Goal: Task Accomplishment & Management: Use online tool/utility

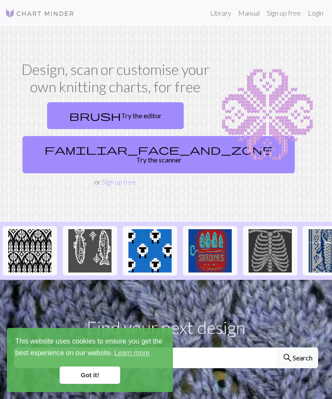
click at [100, 371] on link "Got it!" at bounding box center [90, 374] width 61 height 17
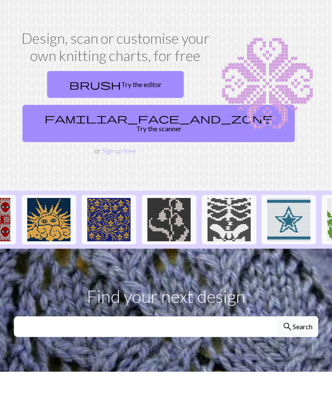
scroll to position [0, 582]
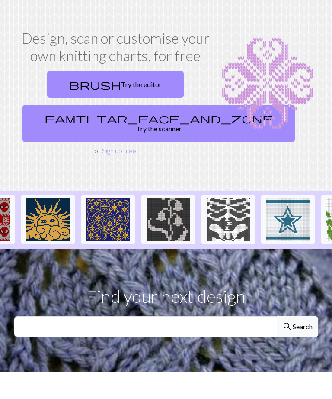
click at [231, 218] on img at bounding box center [228, 219] width 43 height 43
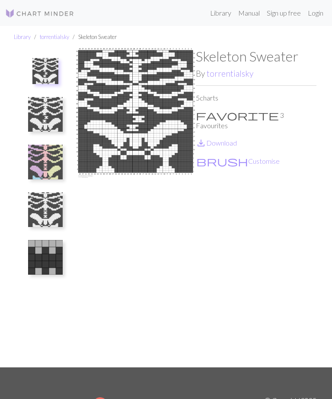
click at [213, 155] on button "brush Customise" at bounding box center [238, 160] width 84 height 11
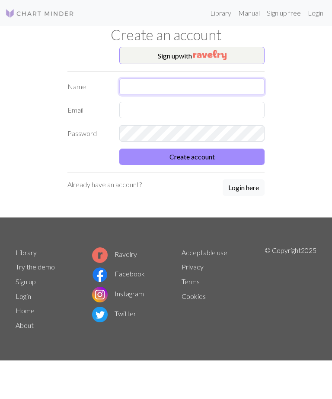
click at [212, 84] on input "text" at bounding box center [191, 86] width 145 height 16
type input "E"
click at [216, 53] on img "button" at bounding box center [209, 55] width 33 height 10
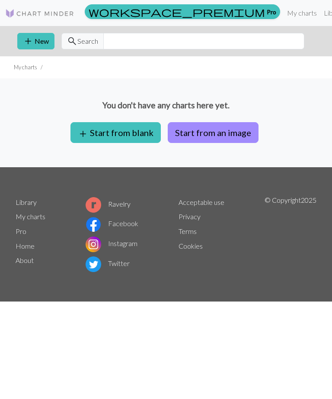
click at [126, 137] on button "add Start from blank" at bounding box center [116, 132] width 90 height 21
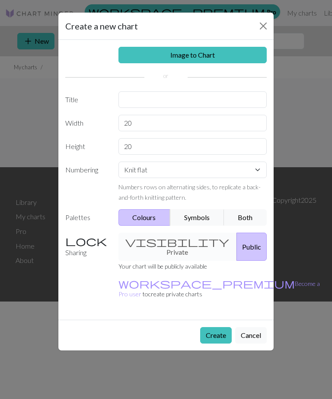
click at [260, 26] on button "Close" at bounding box center [264, 26] width 14 height 14
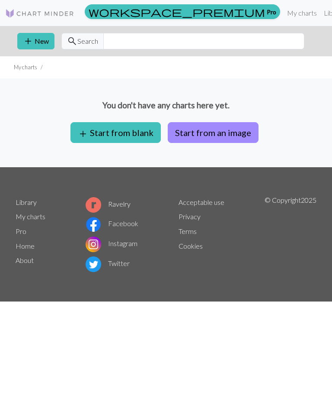
click at [211, 135] on button "Start from an image" at bounding box center [213, 132] width 91 height 21
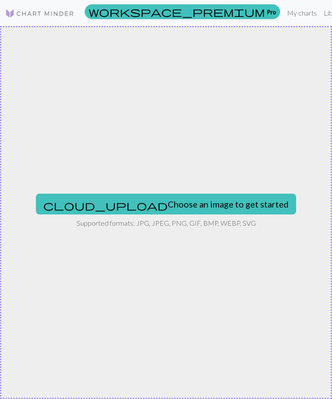
click at [219, 206] on button "cloud_upload Choose an image to get started" at bounding box center [166, 203] width 260 height 21
type input "C:\fakepath\IMG_0917.png"
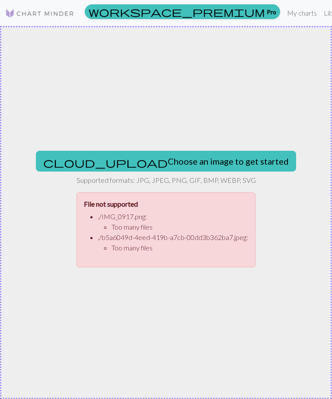
click at [207, 160] on button "cloud_upload Choose an image to get started" at bounding box center [166, 161] width 260 height 21
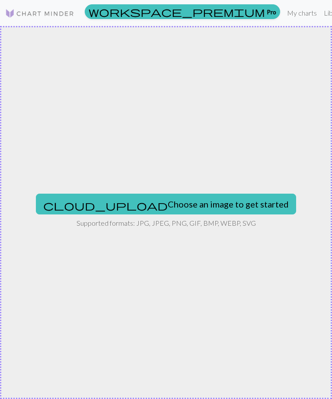
click at [158, 204] on button "cloud_upload Choose an image to get started" at bounding box center [166, 203] width 260 height 21
type input "C:\fakepath\IMG_1050.gif"
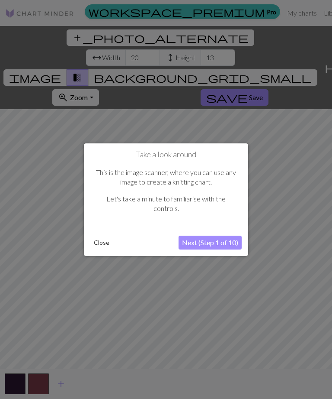
click at [103, 243] on button "Close" at bounding box center [101, 242] width 23 height 13
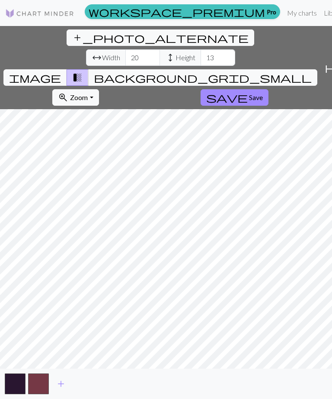
click at [67, 33] on button "add_photo_alternate Change image" at bounding box center [161, 37] width 188 height 16
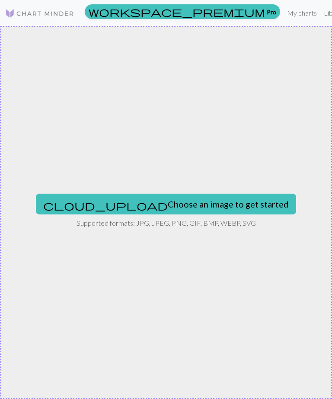
click at [216, 204] on button "cloud_upload Choose an image to get started" at bounding box center [166, 203] width 260 height 21
type input "C:\fakepath\IMG_1158.png"
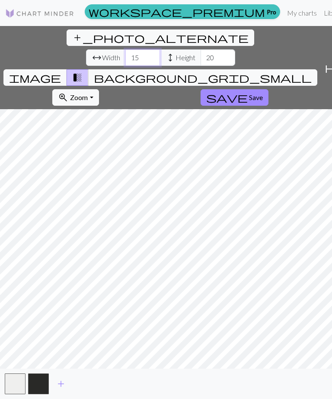
click at [125, 49] on input "15" at bounding box center [142, 57] width 35 height 16
type input "1"
type input "30"
click at [201, 49] on input "20" at bounding box center [218, 57] width 35 height 16
type input "2"
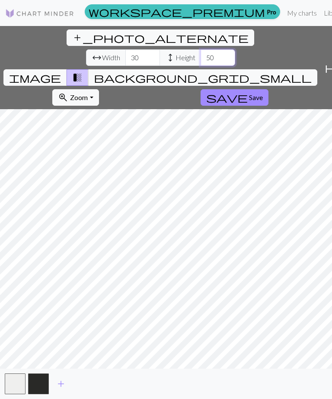
type input "50"
click at [125, 49] on input "30" at bounding box center [142, 57] width 35 height 16
type input "3"
type input "100"
click at [201, 49] on input "50" at bounding box center [218, 57] width 35 height 16
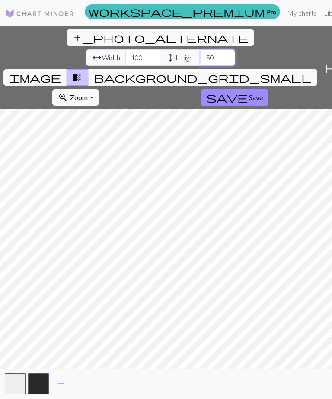
type input "5"
type input "100"
click at [67, 69] on button "image" at bounding box center [35, 77] width 64 height 16
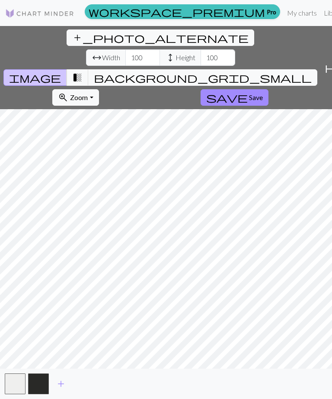
click at [83, 71] on span "transition_fade" at bounding box center [77, 77] width 10 height 12
click at [251, 69] on button "background_grid_small" at bounding box center [202, 77] width 229 height 16
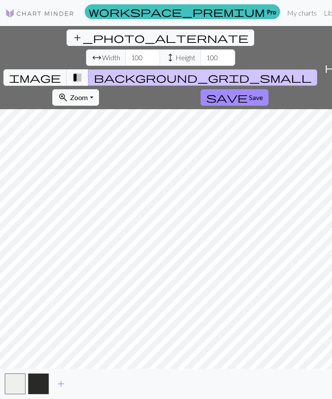
click at [252, 69] on button "background_grid_small" at bounding box center [202, 77] width 229 height 16
click at [83, 71] on span "transition_fade" at bounding box center [77, 77] width 10 height 12
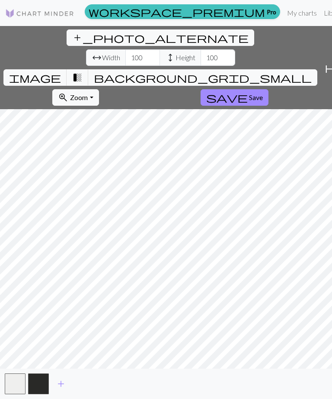
click at [88, 93] on span "Zoom" at bounding box center [79, 97] width 18 height 8
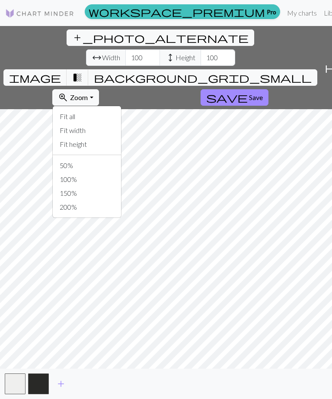
click at [121, 109] on button "Fit all" at bounding box center [87, 116] width 68 height 14
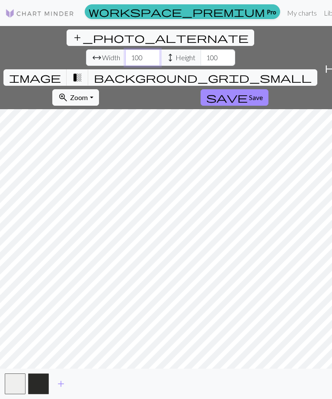
click at [125, 49] on input "100" at bounding box center [142, 57] width 35 height 16
type input "1"
type input "20"
click at [201, 49] on input "100" at bounding box center [218, 57] width 35 height 16
type input "1"
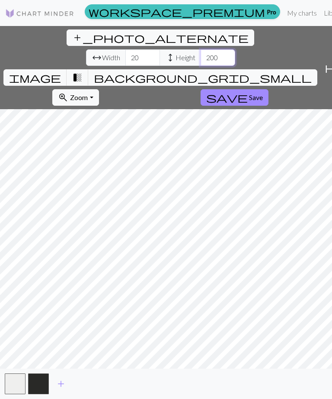
type input "200"
click at [125, 49] on input "20" at bounding box center [142, 57] width 35 height 16
click at [125, 49] on input "2001" at bounding box center [142, 57] width 35 height 16
type input "2"
click at [72, 35] on span "add_photo_alternate" at bounding box center [160, 38] width 177 height 12
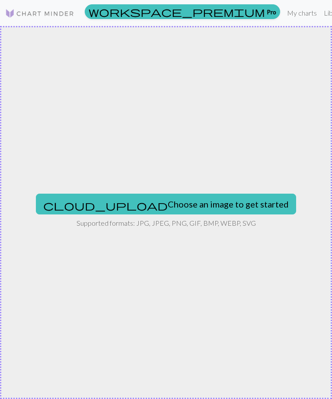
click at [215, 206] on button "cloud_upload Choose an image to get started" at bounding box center [166, 203] width 260 height 21
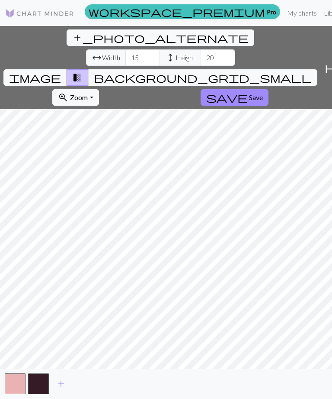
click at [284, 13] on link "My charts" at bounding box center [302, 12] width 37 height 17
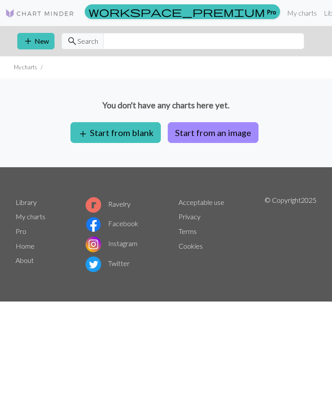
click at [142, 134] on button "add Start from blank" at bounding box center [116, 132] width 90 height 21
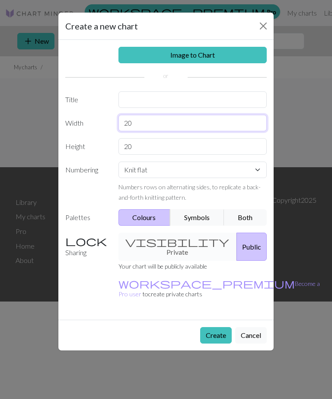
click at [185, 128] on input "20" at bounding box center [193, 123] width 149 height 16
type input "2"
type input "50"
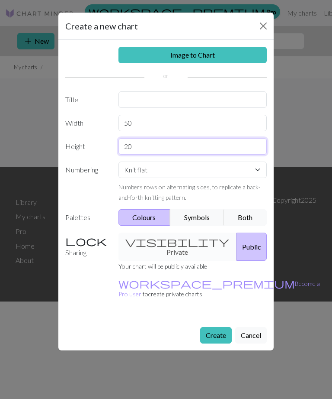
click at [183, 143] on input "20" at bounding box center [193, 146] width 149 height 16
type input "2"
type input "60"
click at [200, 220] on button "Symbols" at bounding box center [197, 217] width 55 height 16
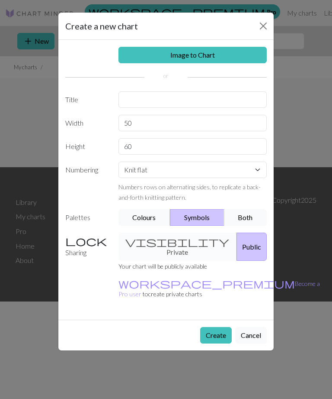
click at [248, 219] on button "Both" at bounding box center [245, 217] width 43 height 16
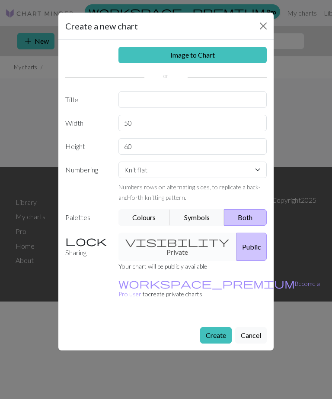
click at [216, 327] on button "Create" at bounding box center [216, 335] width 32 height 16
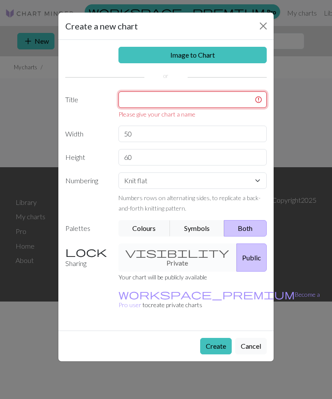
click at [178, 99] on input "text" at bounding box center [193, 99] width 149 height 16
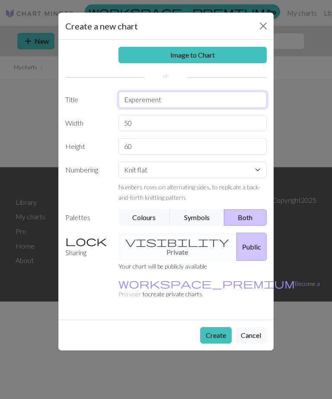
type input "Experement"
click at [219, 327] on button "Create" at bounding box center [216, 335] width 32 height 16
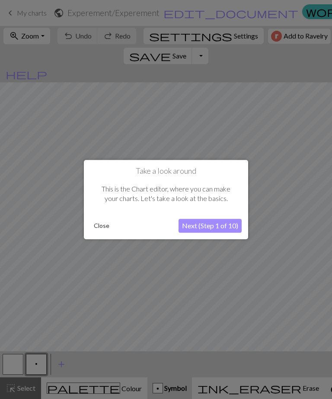
click at [216, 226] on button "Next (Step 1 of 10)" at bounding box center [210, 226] width 63 height 14
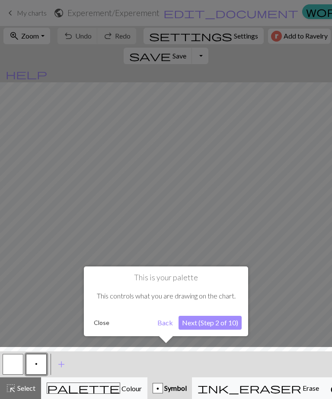
click at [214, 325] on button "Next (Step 2 of 10)" at bounding box center [210, 322] width 63 height 14
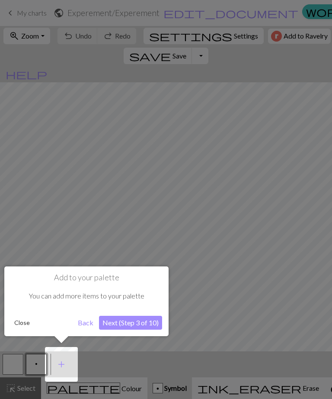
click at [145, 324] on button "Next (Step 3 of 10)" at bounding box center [130, 322] width 63 height 14
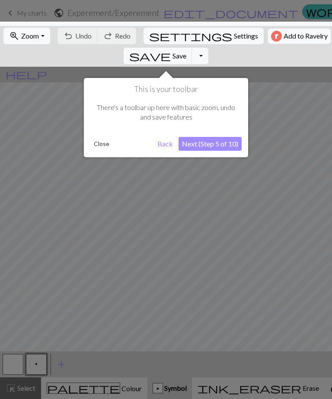
click at [227, 142] on button "Next (Step 5 of 10)" at bounding box center [210, 144] width 63 height 14
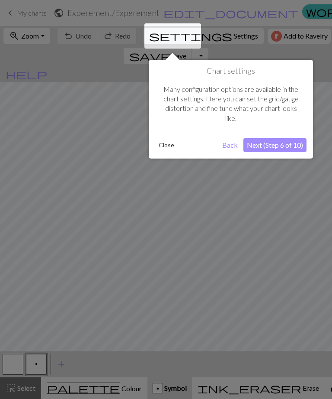
click at [279, 142] on button "Next (Step 6 of 10)" at bounding box center [275, 145] width 63 height 14
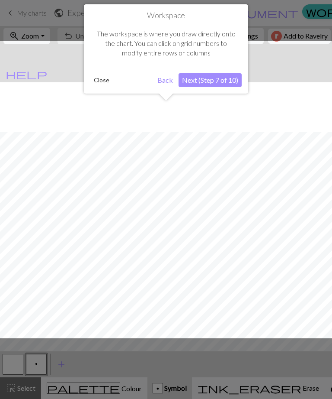
scroll to position [49, 0]
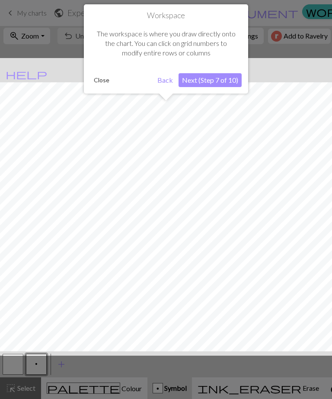
click at [223, 81] on button "Next (Step 7 of 10)" at bounding box center [210, 80] width 63 height 14
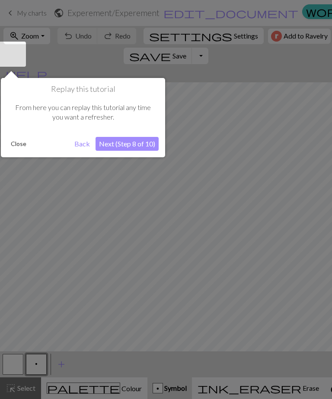
click at [141, 142] on button "Next (Step 8 of 10)" at bounding box center [127, 144] width 63 height 14
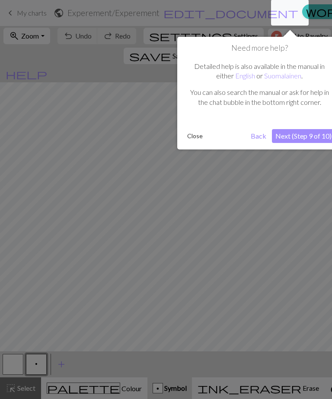
click at [303, 134] on button "Next (Step 9 of 10)" at bounding box center [303, 136] width 63 height 14
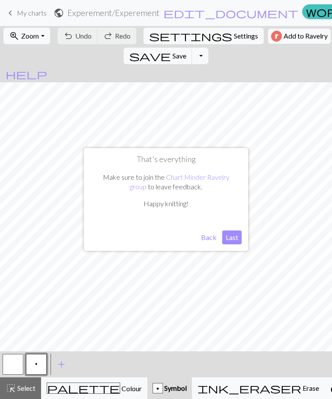
click at [233, 240] on button "Last" at bounding box center [231, 237] width 19 height 14
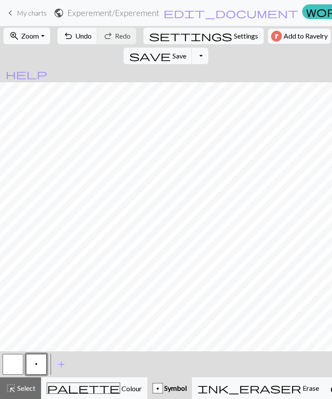
click at [120, 390] on span "Colour" at bounding box center [131, 388] width 22 height 8
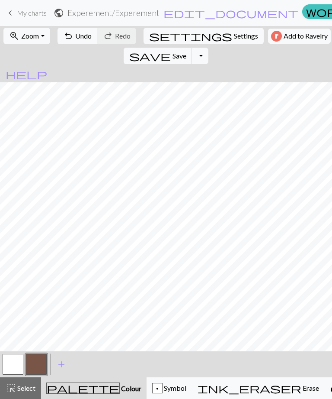
click at [234, 38] on span "Settings" at bounding box center [246, 36] width 24 height 10
select select "aran"
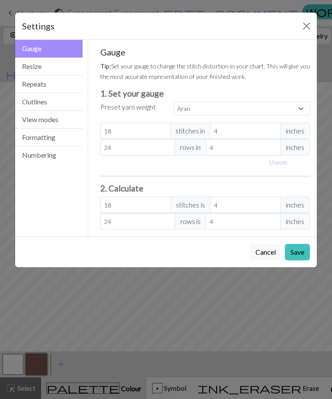
click at [61, 69] on button "Resize" at bounding box center [49, 67] width 68 height 18
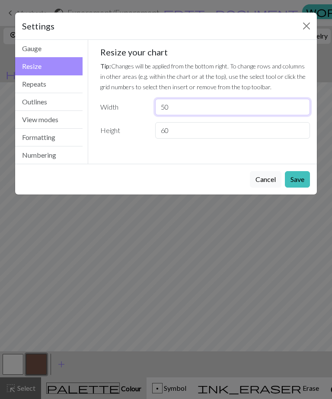
click at [196, 104] on input "50" at bounding box center [232, 107] width 155 height 16
type input "5"
type input "100"
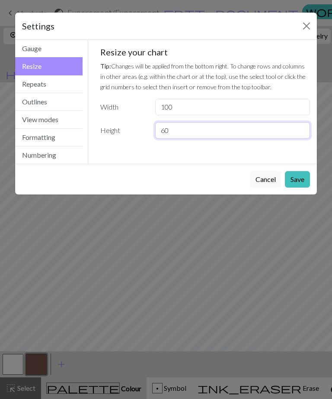
click at [206, 124] on input "60" at bounding box center [232, 130] width 155 height 16
click at [301, 180] on button "Save" at bounding box center [297, 179] width 25 height 16
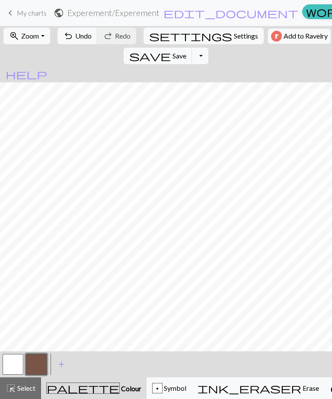
click at [218, 387] on span "ink_eraser" at bounding box center [250, 388] width 104 height 12
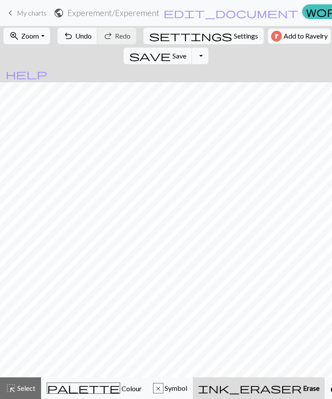
click at [82, 35] on span "Undo" at bounding box center [83, 36] width 16 height 8
click at [85, 35] on span "Undo" at bounding box center [83, 36] width 16 height 8
click at [84, 36] on span "Undo" at bounding box center [83, 36] width 16 height 8
click at [83, 39] on span "Undo" at bounding box center [83, 36] width 16 height 8
click at [82, 41] on button "undo Undo Undo" at bounding box center [78, 36] width 40 height 16
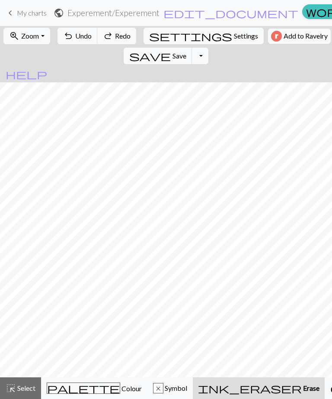
click at [80, 33] on span "Undo" at bounding box center [83, 36] width 16 height 8
click at [79, 37] on span "Undo" at bounding box center [83, 36] width 16 height 8
click at [77, 42] on button "undo Undo Undo" at bounding box center [78, 36] width 40 height 16
click at [82, 35] on span "Undo" at bounding box center [83, 36] width 16 height 8
click at [80, 40] on button "undo Undo Undo" at bounding box center [78, 36] width 40 height 16
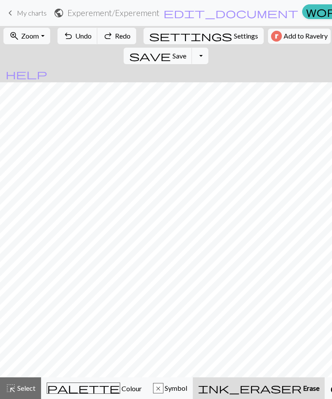
click at [80, 43] on button "undo Undo Undo" at bounding box center [78, 36] width 40 height 16
click at [234, 34] on span "Settings" at bounding box center [246, 36] width 24 height 10
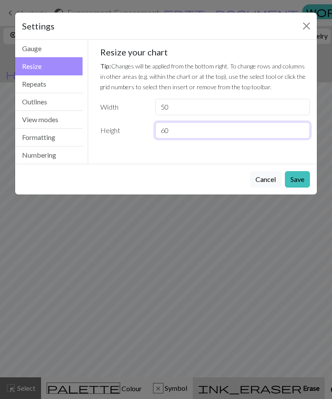
click at [205, 126] on input "60" at bounding box center [232, 130] width 155 height 16
type input "6"
type input "100"
click at [306, 177] on button "Save" at bounding box center [297, 179] width 25 height 16
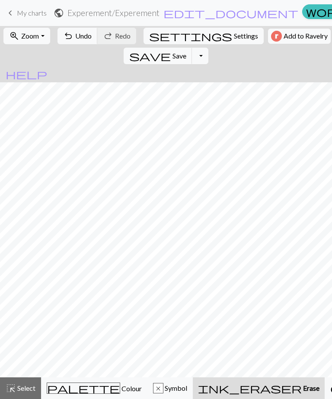
click at [83, 394] on button "palette Colour Colour" at bounding box center [94, 388] width 106 height 22
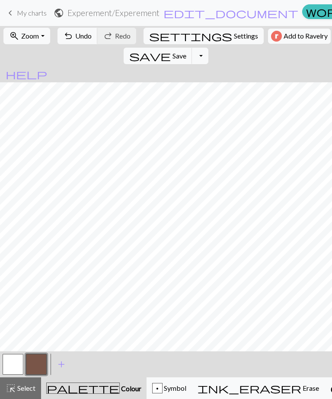
click at [63, 365] on span "add" at bounding box center [61, 364] width 10 height 12
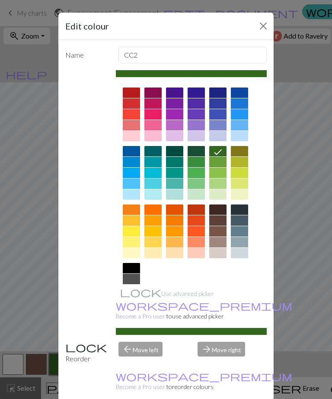
click at [134, 150] on div at bounding box center [131, 151] width 17 height 10
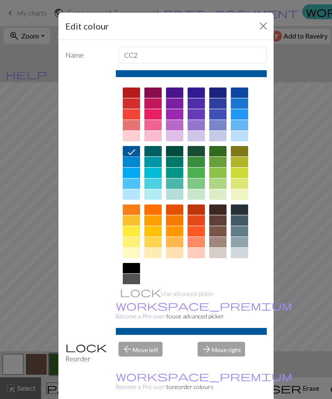
click at [270, 27] on button "Close" at bounding box center [264, 26] width 14 height 14
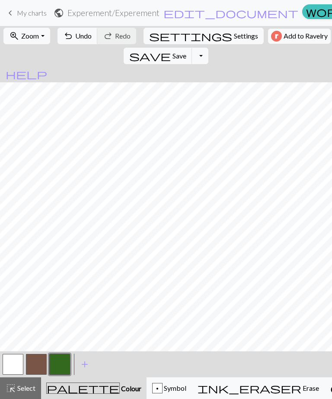
click at [86, 368] on span "add" at bounding box center [85, 364] width 10 height 12
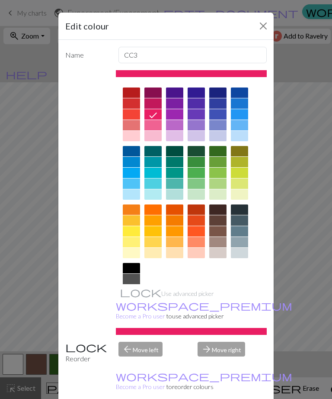
click at [131, 154] on div at bounding box center [131, 151] width 17 height 10
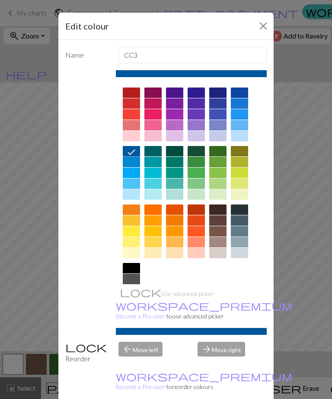
click at [216, 363] on div "arrow_forward Move right" at bounding box center [233, 352] width 80 height 22
click at [264, 27] on button "Close" at bounding box center [264, 26] width 14 height 14
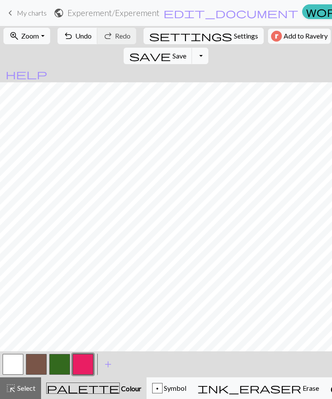
click at [106, 365] on span "add" at bounding box center [108, 364] width 10 height 12
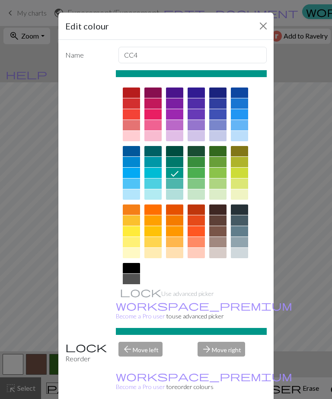
click at [133, 154] on div at bounding box center [131, 151] width 17 height 10
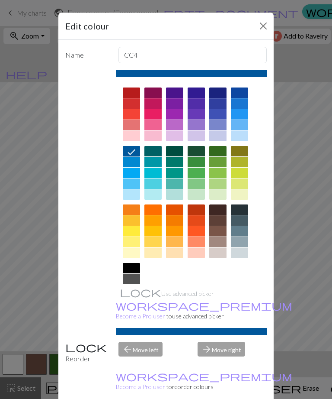
click at [227, 363] on div "arrow_forward Move right" at bounding box center [233, 352] width 80 height 22
click at [231, 363] on div "arrow_forward Move right" at bounding box center [233, 352] width 80 height 22
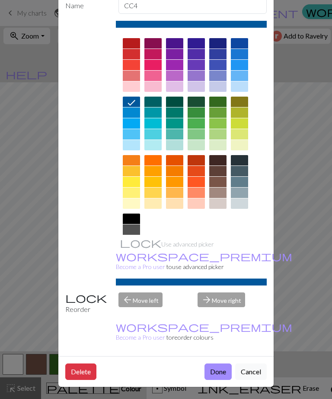
click at [227, 372] on button "Done" at bounding box center [218, 371] width 27 height 16
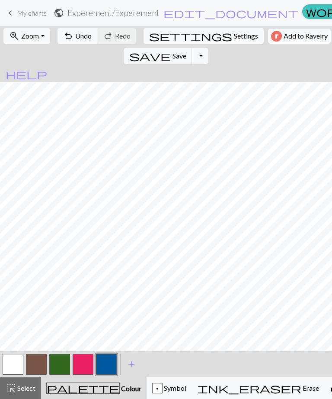
click at [234, 35] on span "Settings" at bounding box center [246, 36] width 24 height 10
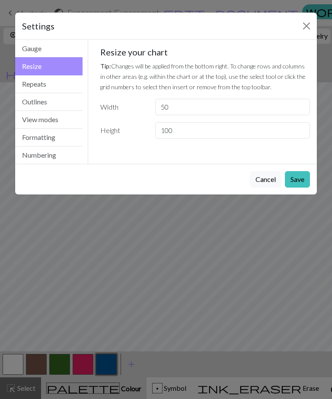
click at [304, 23] on button "Close" at bounding box center [307, 26] width 14 height 14
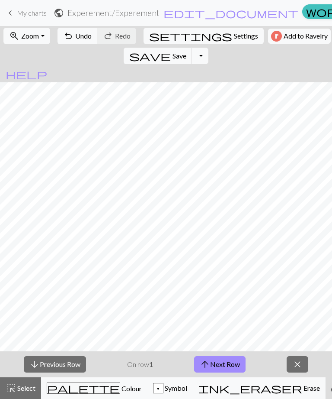
click at [305, 363] on button "close" at bounding box center [298, 364] width 22 height 16
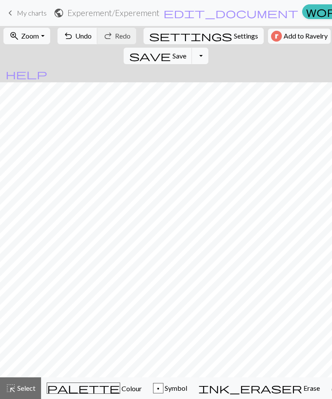
click at [120, 392] on span "Colour" at bounding box center [131, 388] width 22 height 8
